Goal: Transaction & Acquisition: Purchase product/service

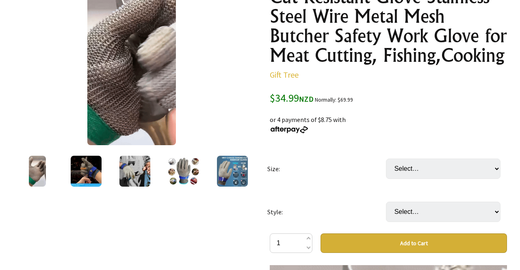
scroll to position [123, 0]
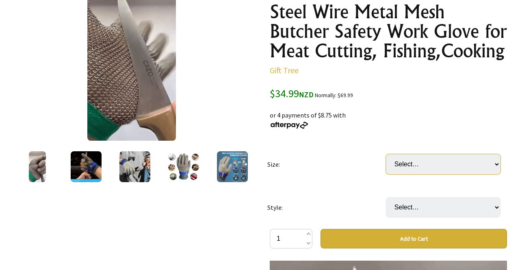
click at [493, 164] on select "Select… XS S M L XL XXL (+ $4.99) XXXL (+ $4.99)" at bounding box center [443, 164] width 114 height 20
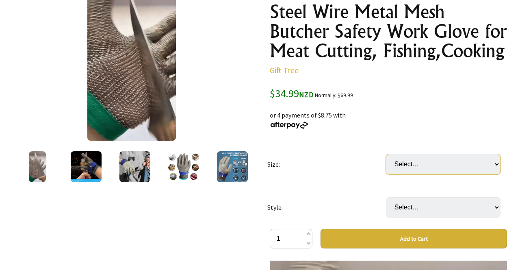
select select "XL"
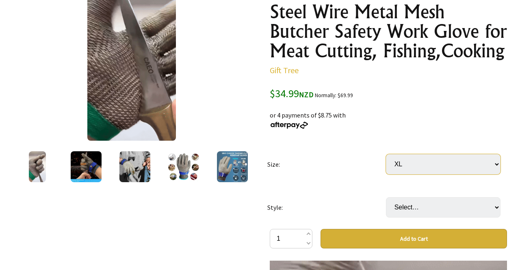
click at [386, 154] on select "Select… XS S M L XL XXL (+ $4.99) XXXL (+ $4.99)" at bounding box center [443, 164] width 114 height 20
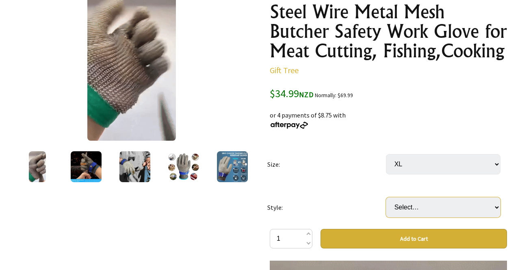
click at [488, 205] on select "Select… Left Hand (Single) Right Hand (Single) Left Hand + Right Hand (Pair) (+…" at bounding box center [443, 207] width 114 height 20
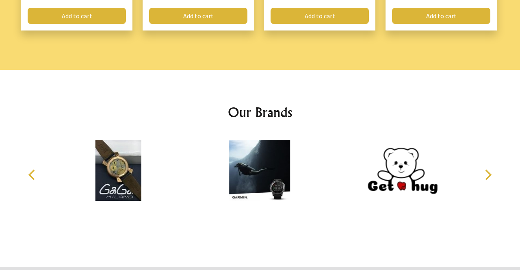
scroll to position [1271, 0]
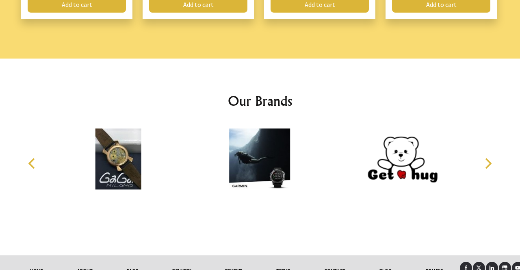
click at [40, 261] on link "HOME" at bounding box center [36, 270] width 47 height 18
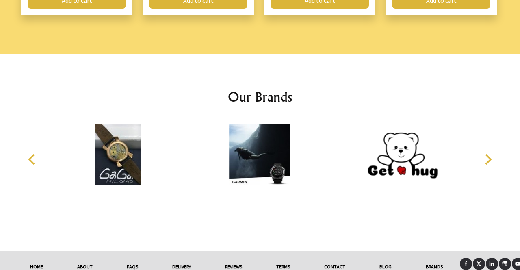
scroll to position [1294, 0]
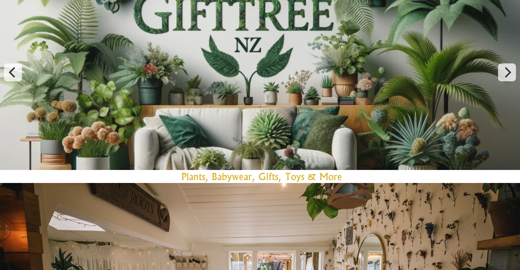
scroll to position [132, 0]
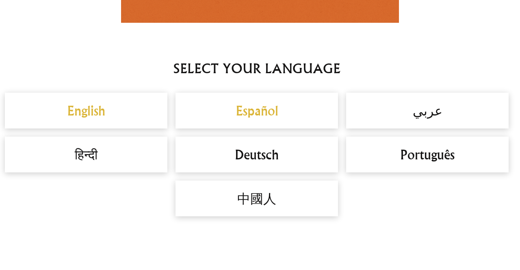
click at [99, 110] on h2 "English" at bounding box center [86, 110] width 146 height 19
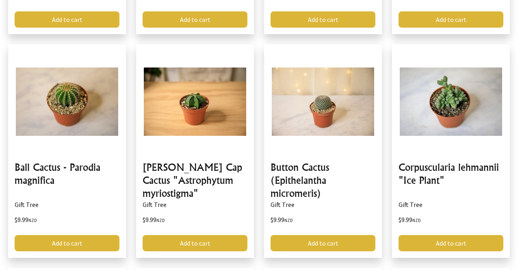
scroll to position [1500, 0]
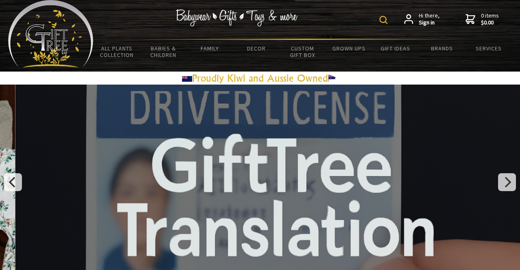
scroll to position [7, 0]
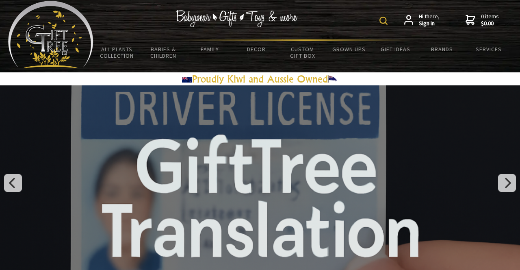
click at [384, 22] on img at bounding box center [383, 21] width 8 height 8
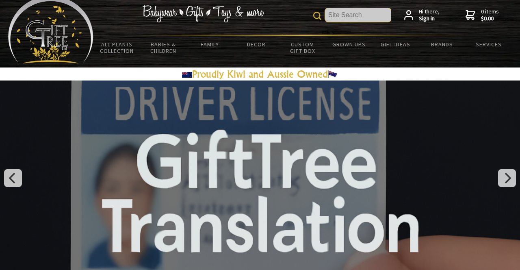
scroll to position [0, 0]
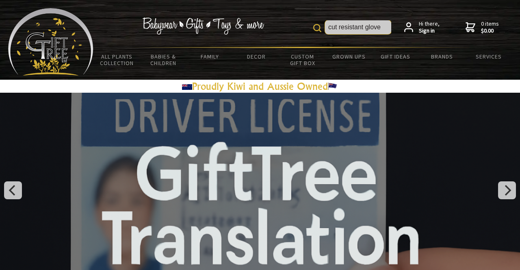
type input "cut resistant glove"
click at [315, 28] on img at bounding box center [317, 28] width 8 height 8
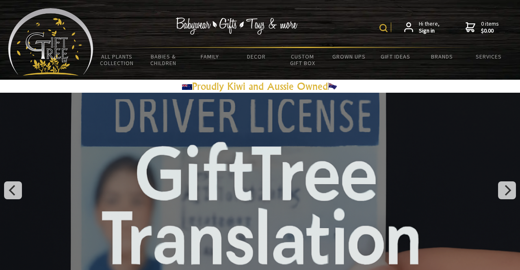
scroll to position [0, 2]
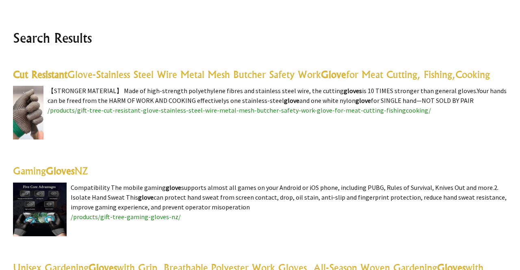
scroll to position [193, 0]
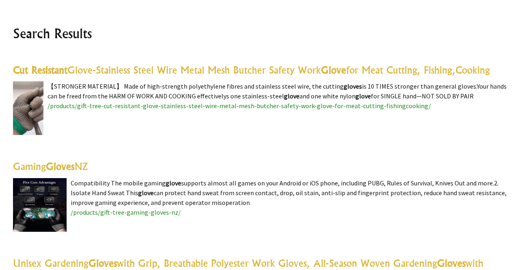
click at [27, 99] on img at bounding box center [28, 108] width 30 height 54
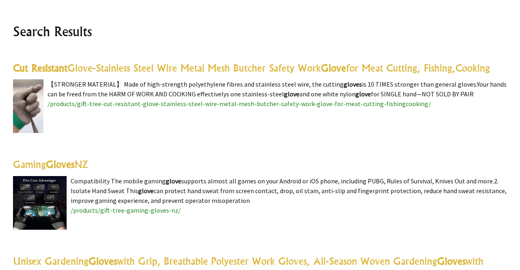
scroll to position [219, 0]
